Goal: Task Accomplishment & Management: Use online tool/utility

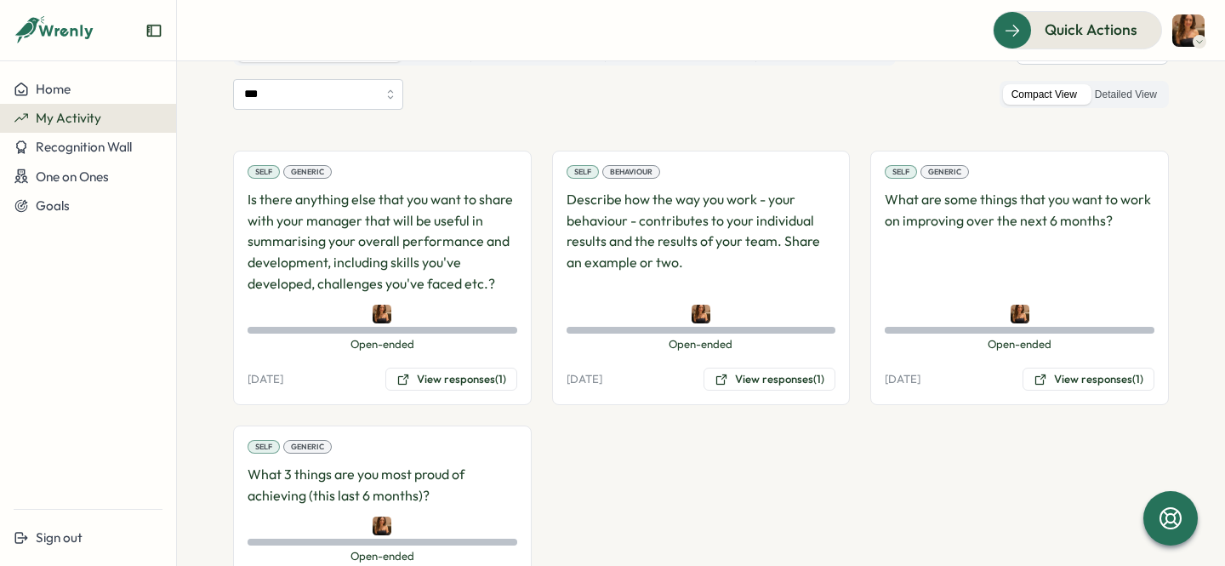
scroll to position [233, 0]
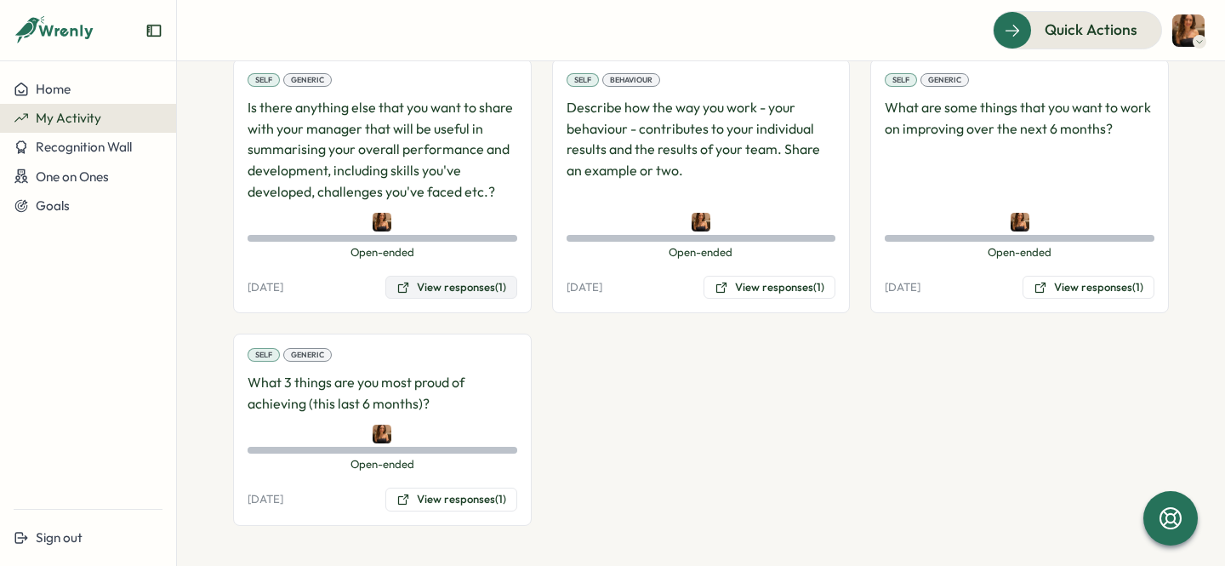
click at [417, 279] on button "View responses (1)" at bounding box center [451, 288] width 132 height 24
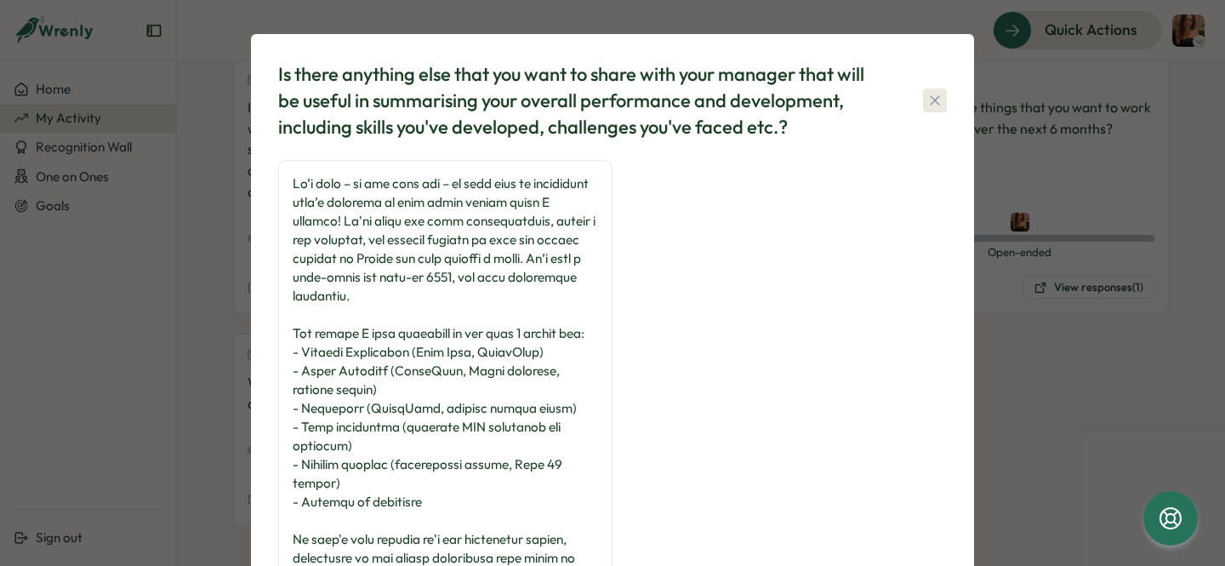
click at [942, 92] on button "button" at bounding box center [935, 100] width 24 height 24
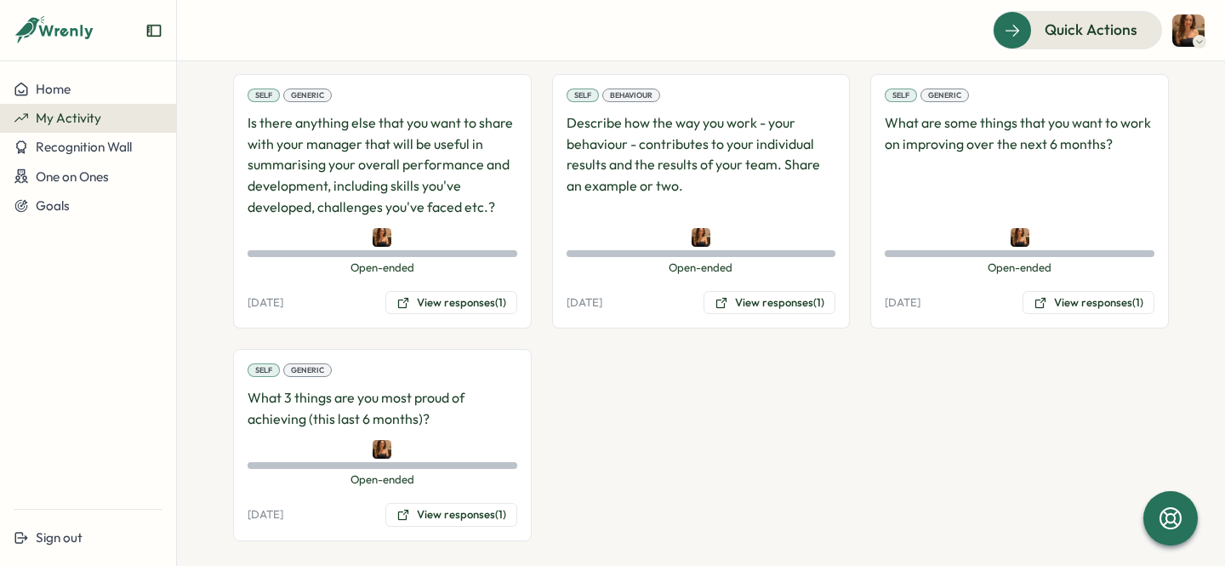
scroll to position [219, 0]
click at [396, 514] on icon at bounding box center [403, 514] width 14 height 14
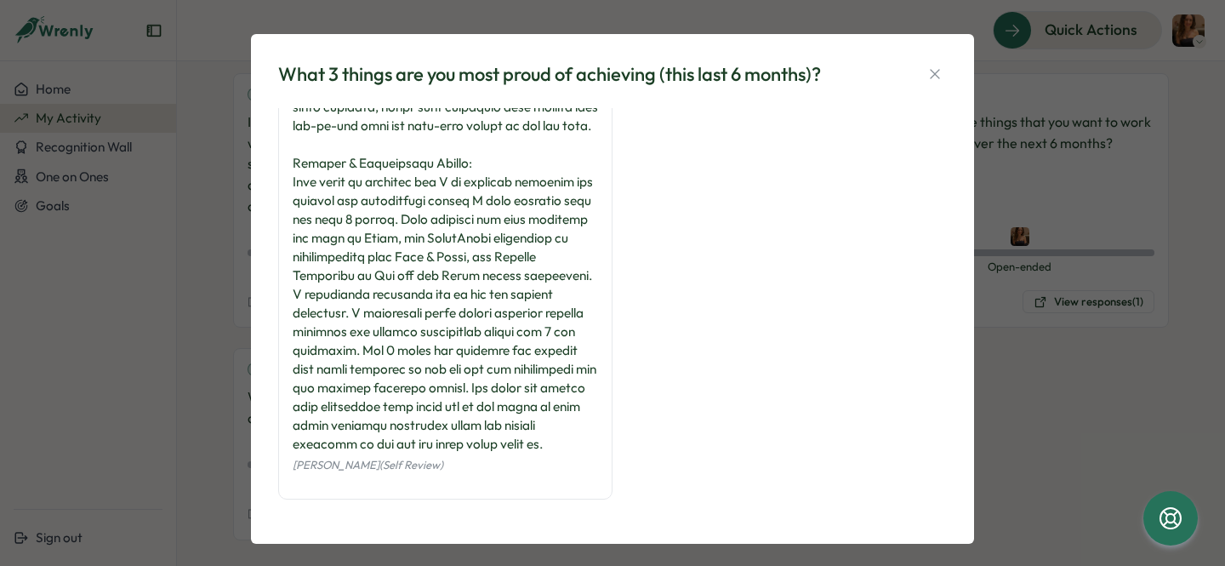
scroll to position [492, 0]
click at [926, 66] on icon "button" at bounding box center [934, 73] width 17 height 17
